Goal: Information Seeking & Learning: Learn about a topic

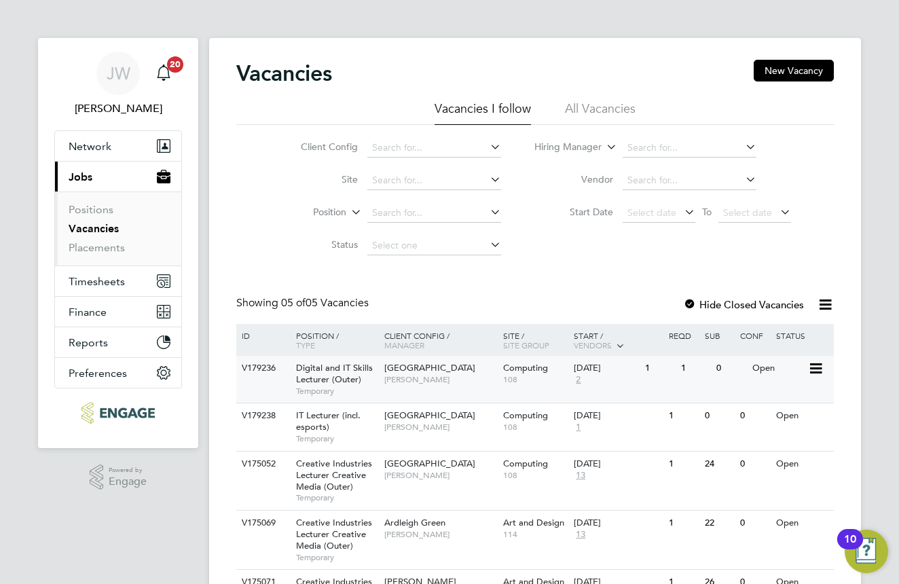
click at [327, 372] on span "Digital and IT Skills Lecturer (Outer)" at bounding box center [334, 373] width 77 height 23
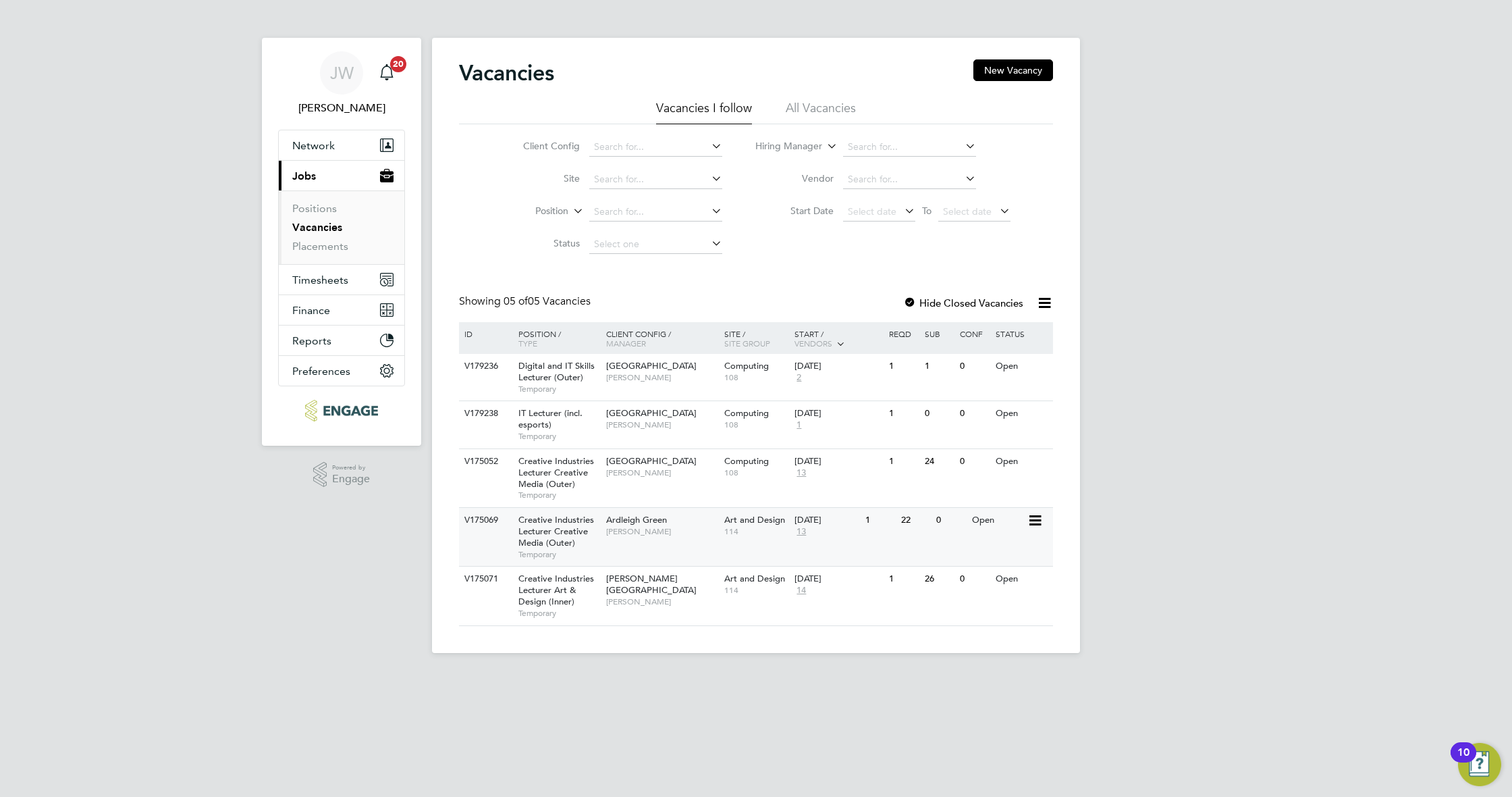
click at [642, 526] on span "[PERSON_NAME]" at bounding box center [662, 531] width 111 height 11
click at [647, 374] on span "[PERSON_NAME]" at bounding box center [662, 377] width 111 height 11
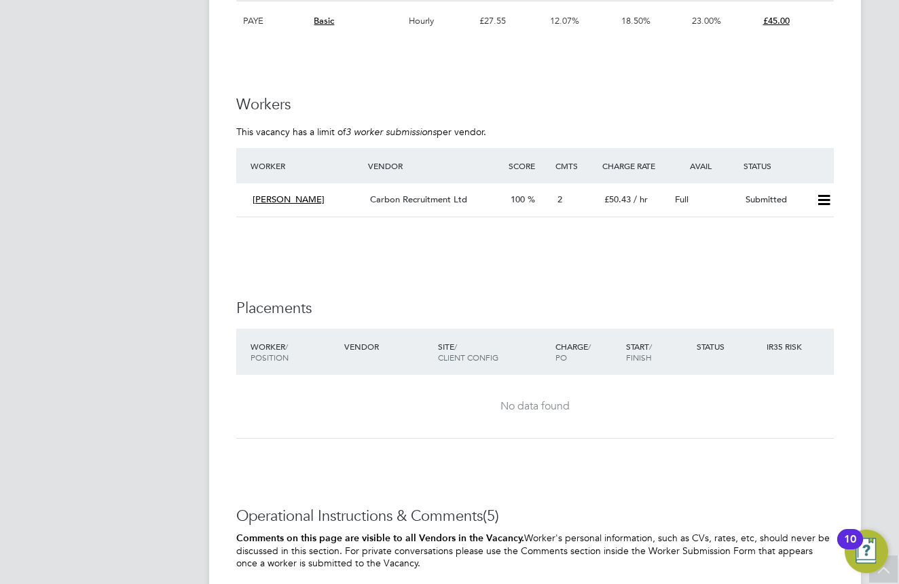
scroll to position [3474, 0]
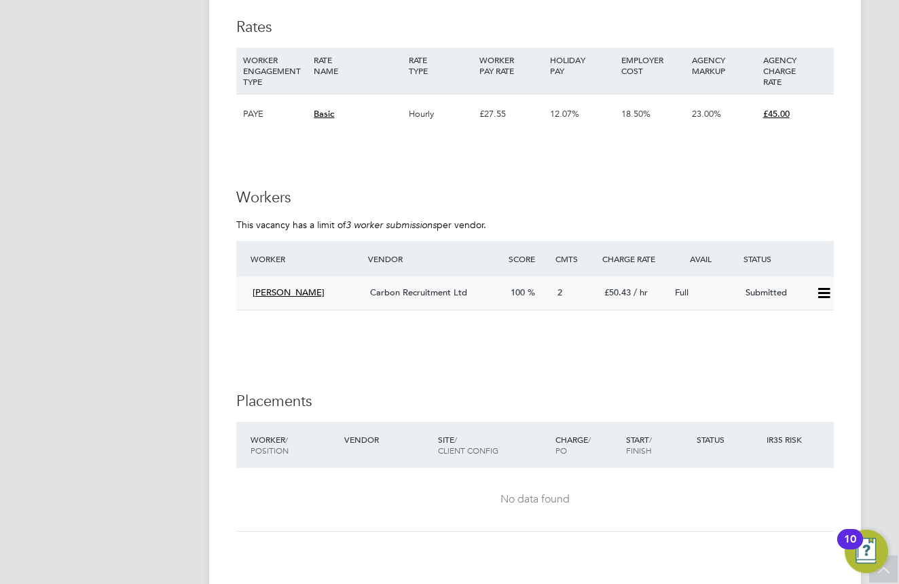
click at [289, 286] on span "[PERSON_NAME]" at bounding box center [289, 292] width 72 height 12
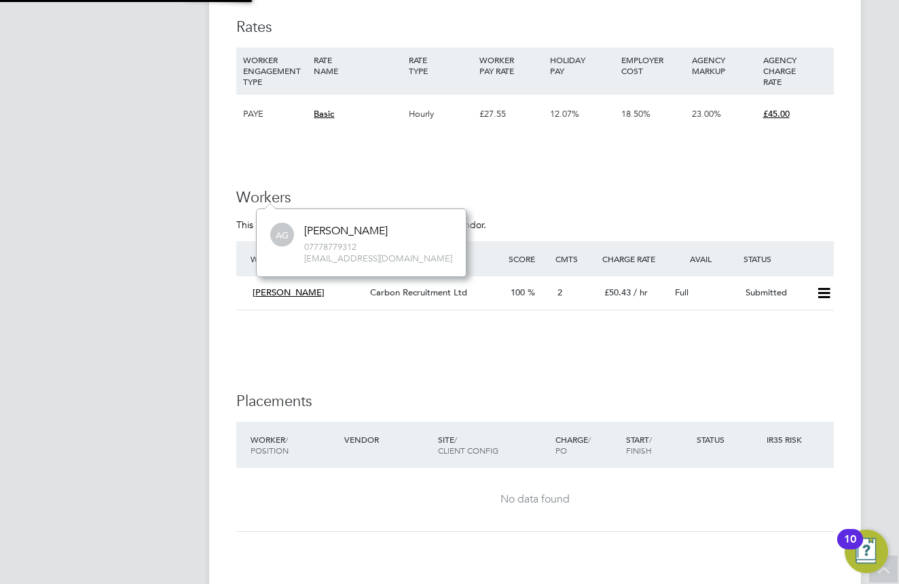
scroll to position [66, 204]
click at [399, 286] on span "Carbon Recruitment Ltd" at bounding box center [418, 292] width 97 height 12
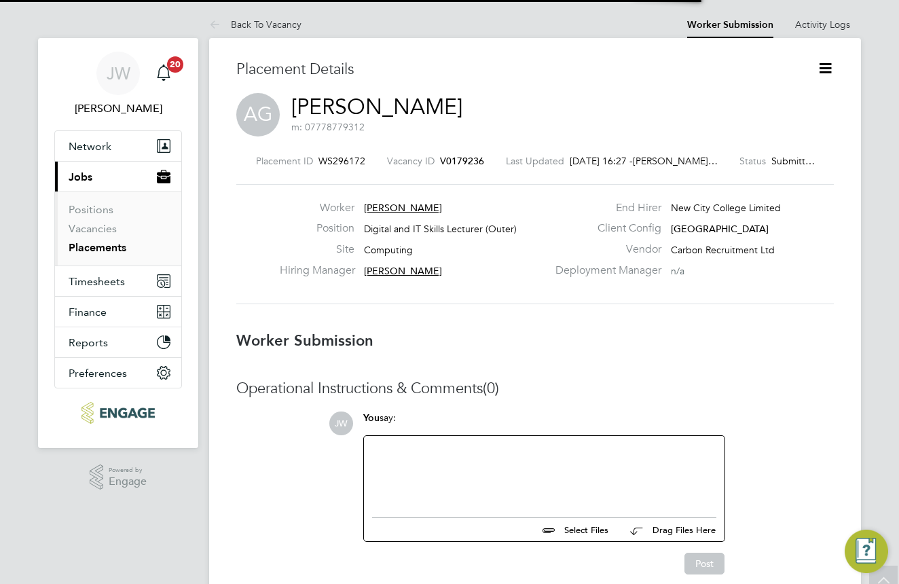
scroll to position [7, 7]
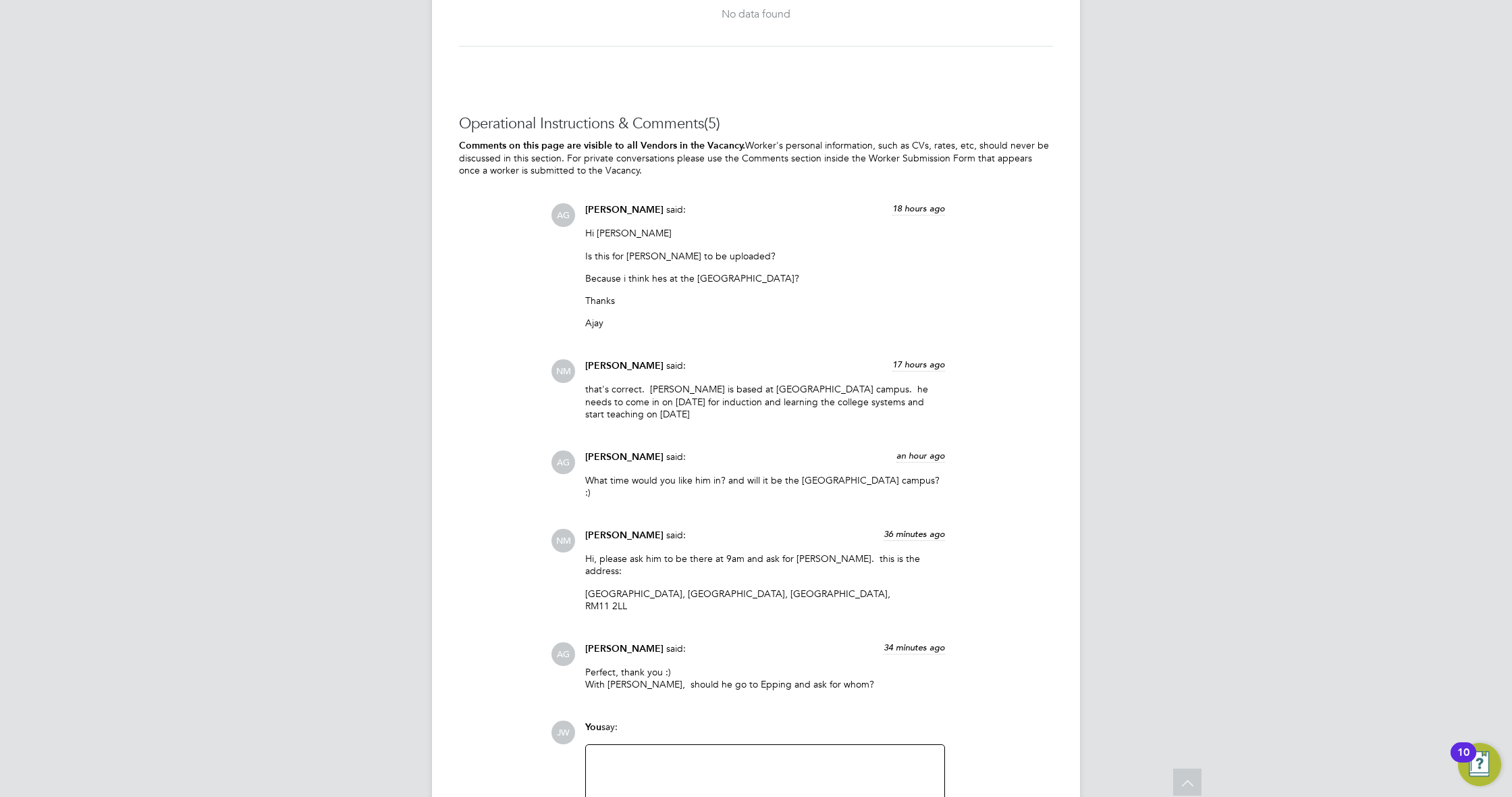
scroll to position [3911, 0]
